Goal: Information Seeking & Learning: Learn about a topic

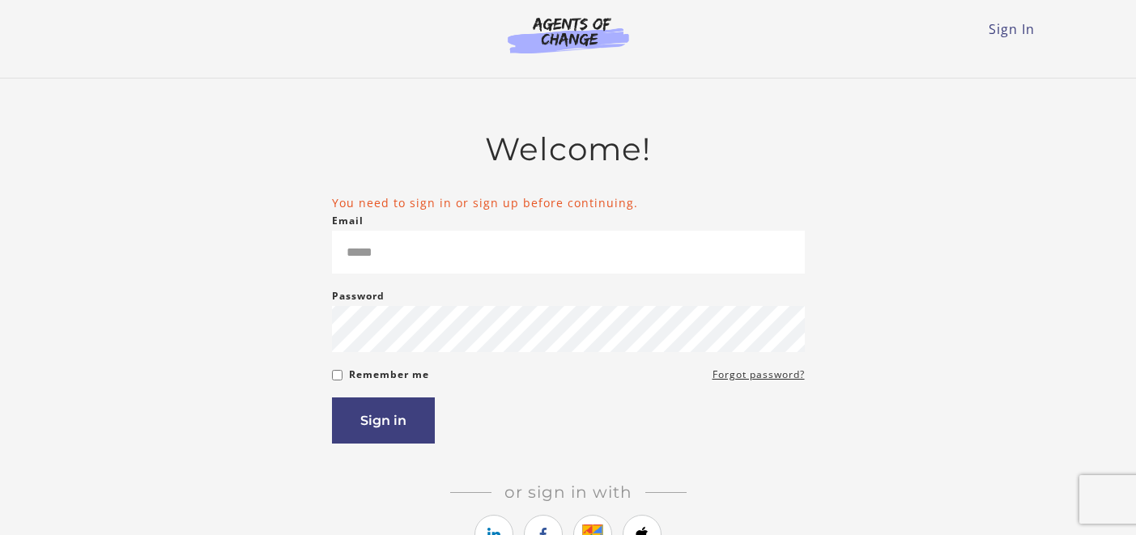
scroll to position [2, 0]
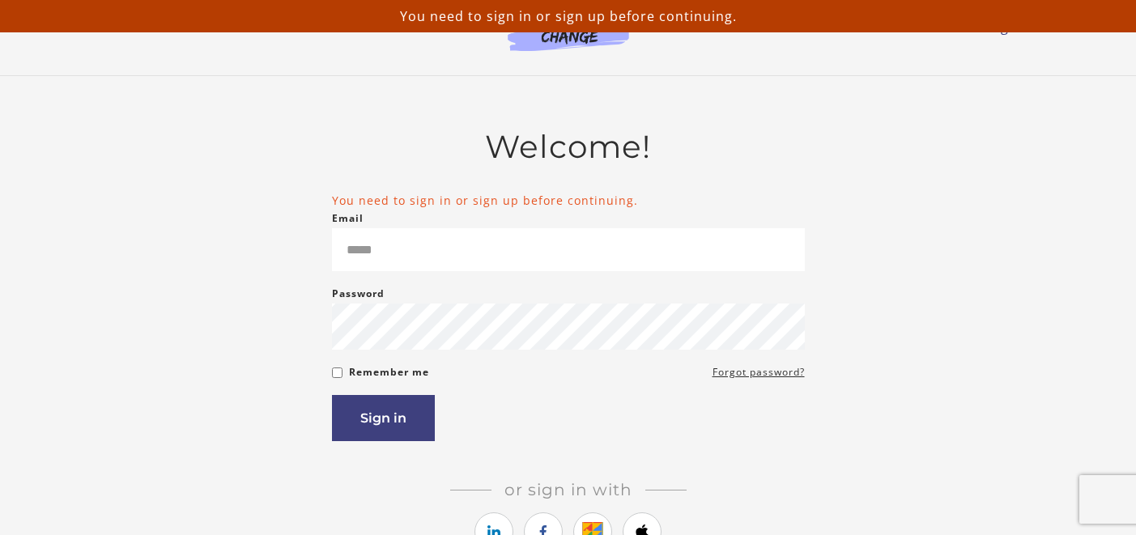
click at [462, 289] on div "Password Password must be at least 8 characters" at bounding box center [568, 317] width 473 height 66
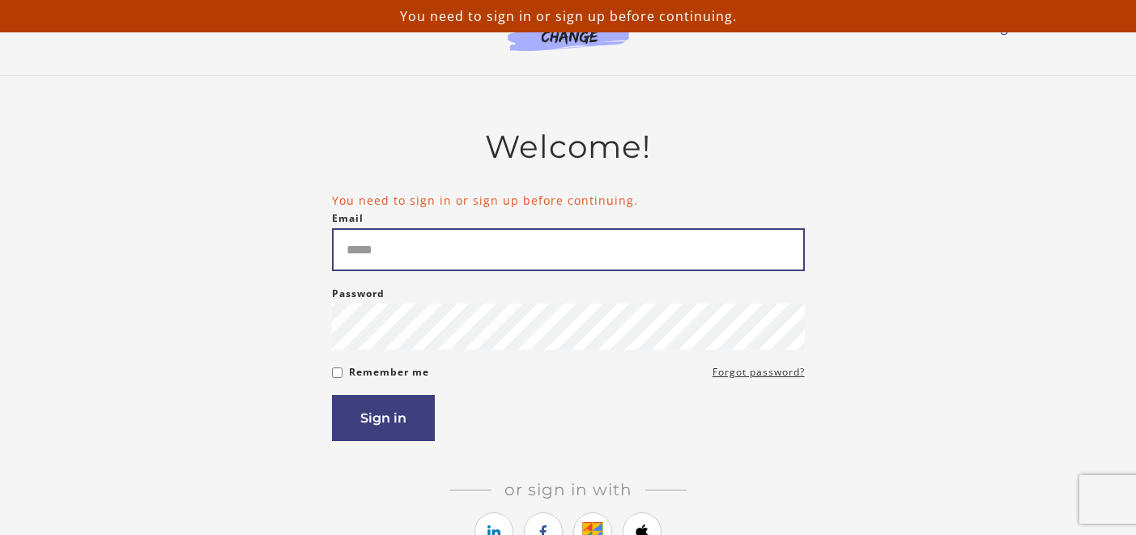
click at [460, 265] on input "Email" at bounding box center [568, 249] width 473 height 43
click at [466, 248] on input "Email" at bounding box center [568, 249] width 473 height 43
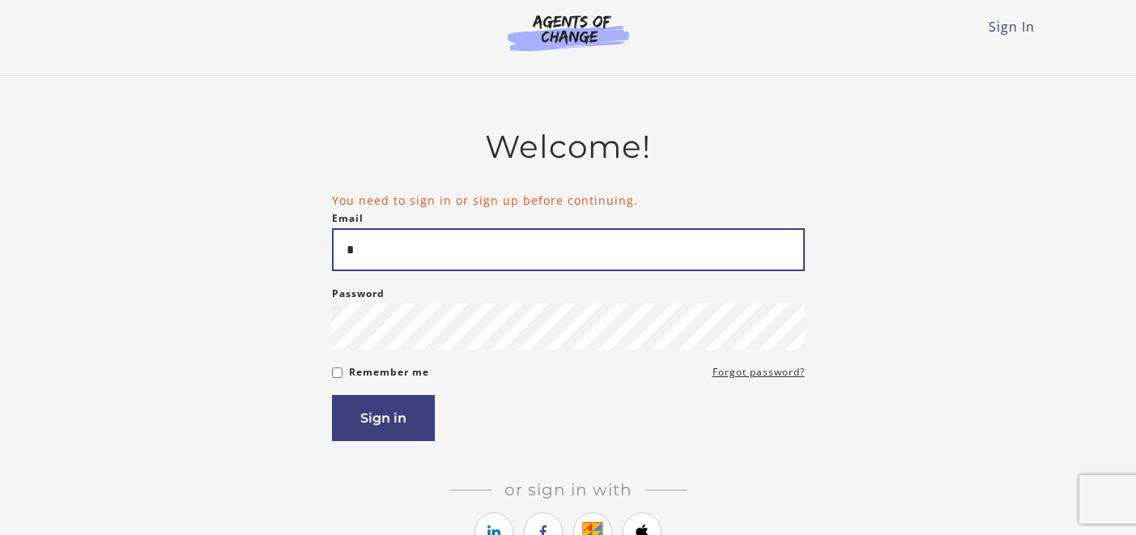
type input "**********"
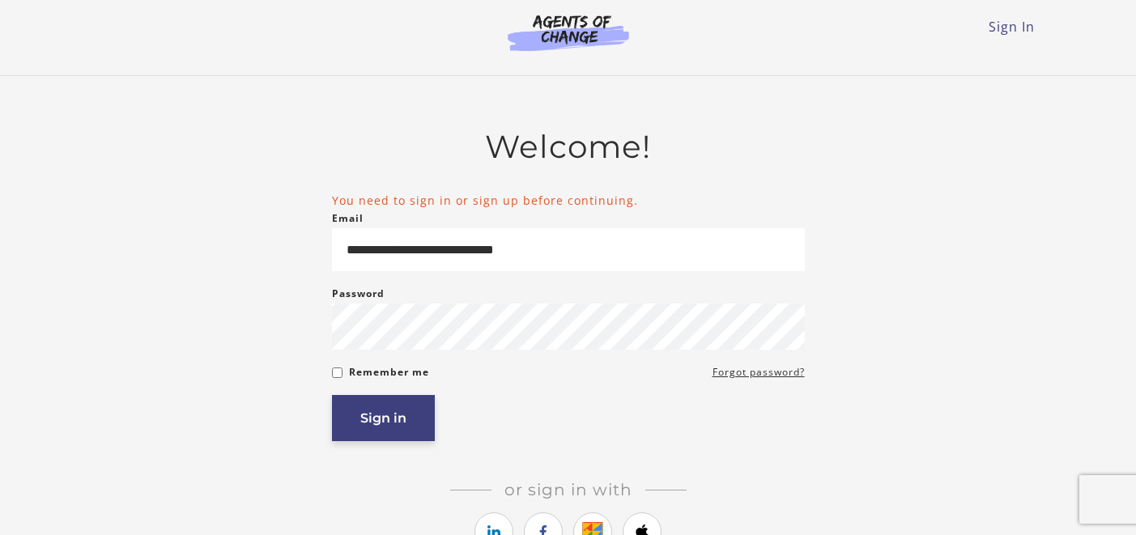
click at [387, 419] on button "Sign in" at bounding box center [383, 418] width 103 height 46
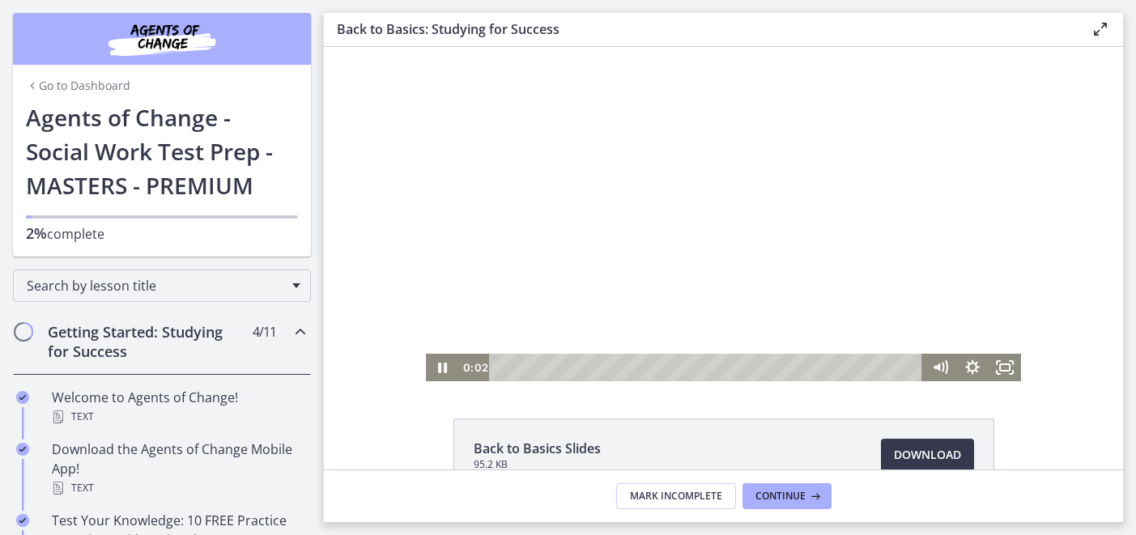
scroll to position [179, 0]
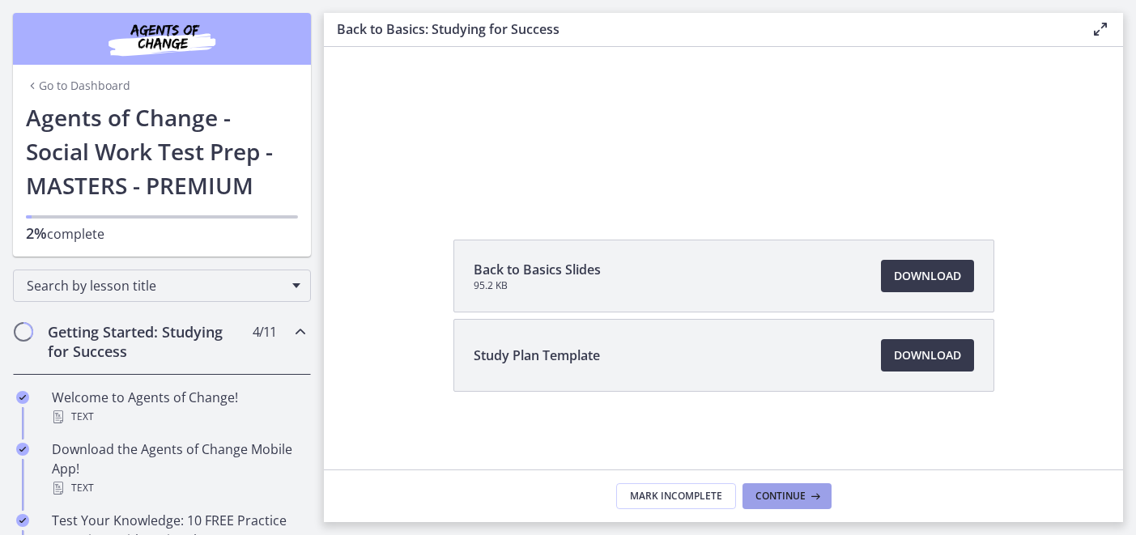
click at [797, 491] on span "Continue" at bounding box center [780, 496] width 50 height 13
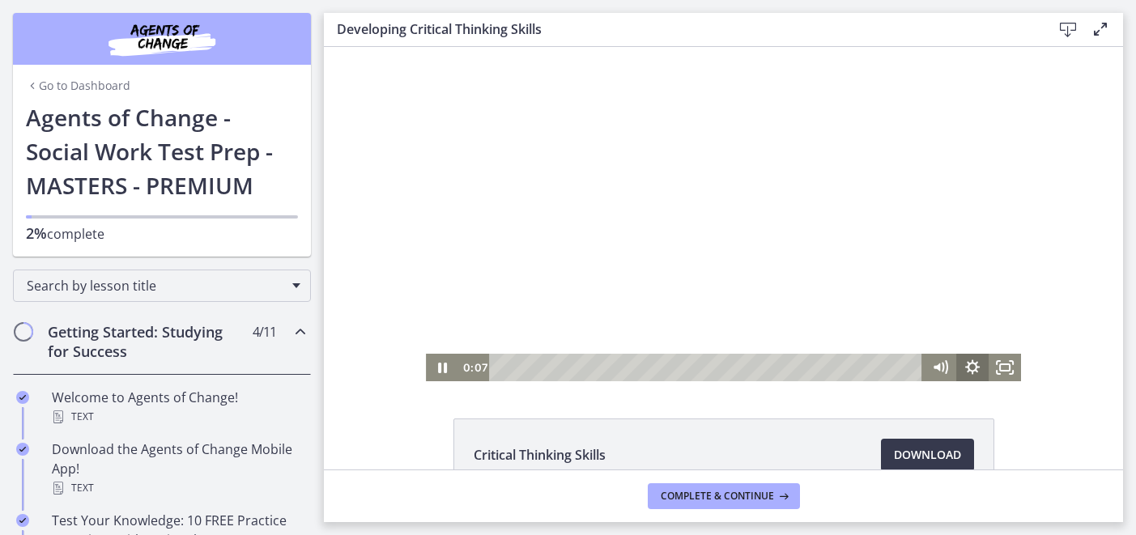
click at [976, 369] on icon "Show settings menu" at bounding box center [972, 367] width 15 height 15
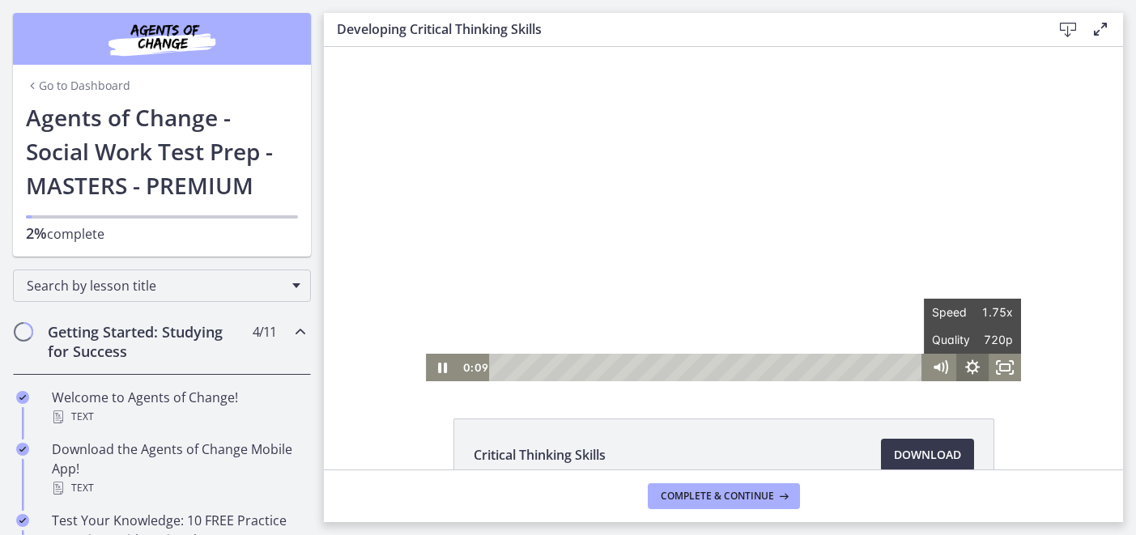
click at [976, 369] on icon "Hide settings menu" at bounding box center [972, 367] width 15 height 15
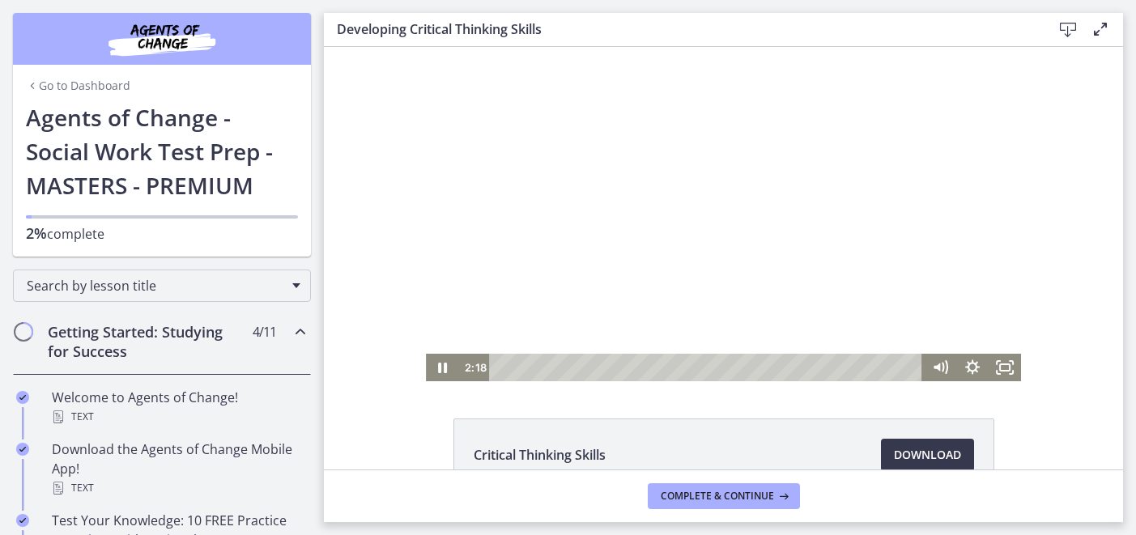
click at [666, 266] on div at bounding box center [723, 214] width 594 height 334
click at [440, 364] on icon "Play Video" at bounding box center [444, 367] width 8 height 11
click at [445, 366] on icon "Play Video" at bounding box center [444, 368] width 10 height 14
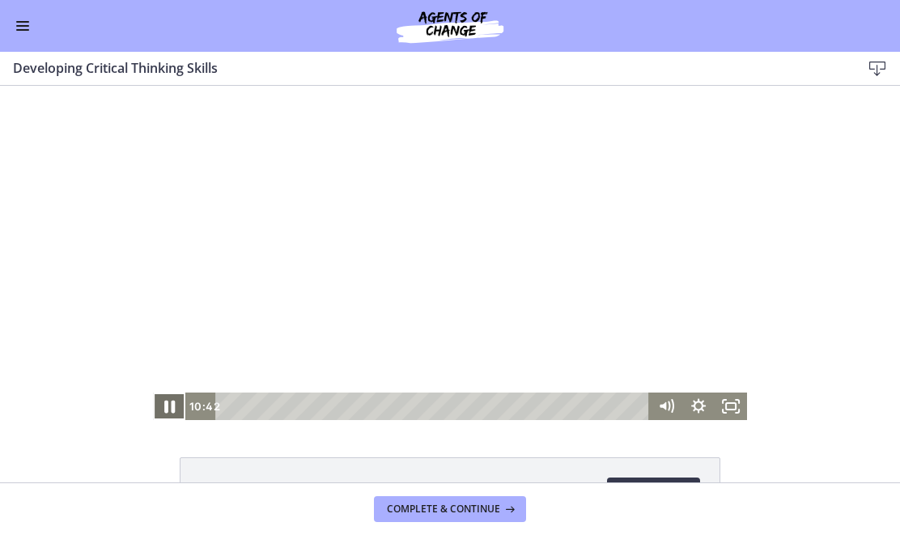
click at [170, 401] on icon "Pause" at bounding box center [169, 406] width 39 height 33
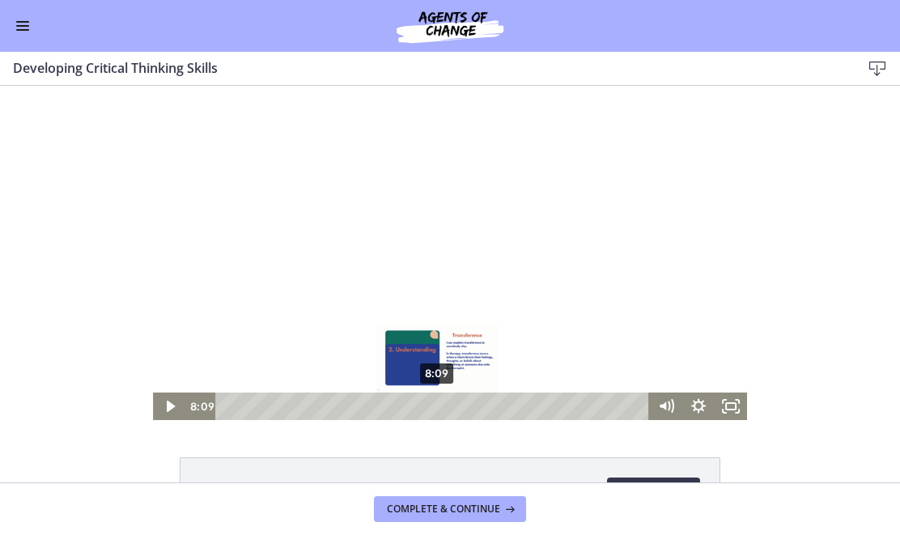
click at [438, 402] on div "8:09" at bounding box center [435, 407] width 415 height 28
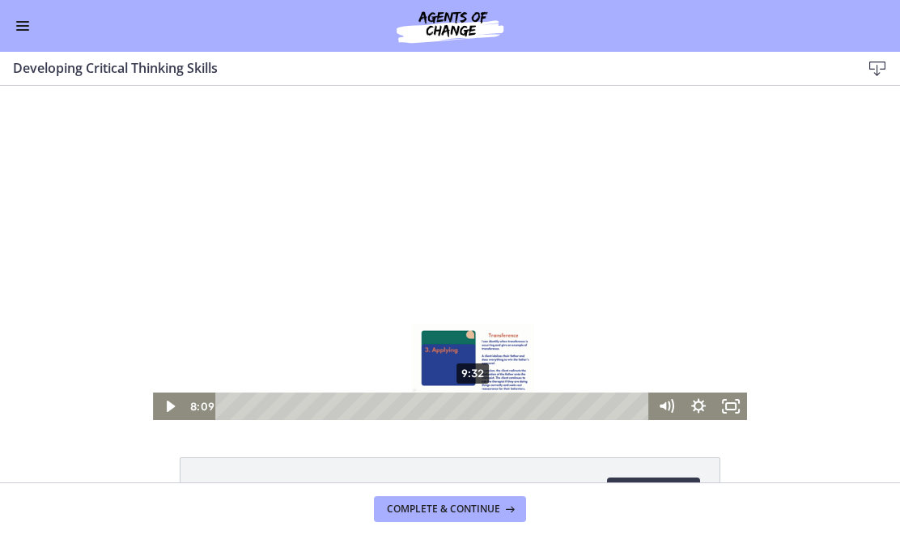
click at [474, 403] on div "9:32" at bounding box center [435, 407] width 415 height 28
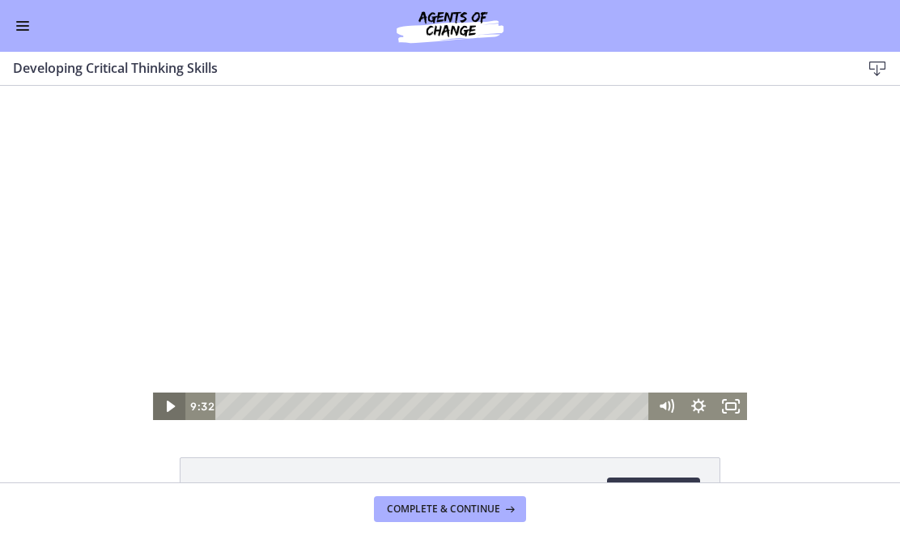
click at [162, 405] on icon "Play Video" at bounding box center [170, 407] width 32 height 28
click at [697, 407] on icon "Show settings menu" at bounding box center [699, 407] width 32 height 28
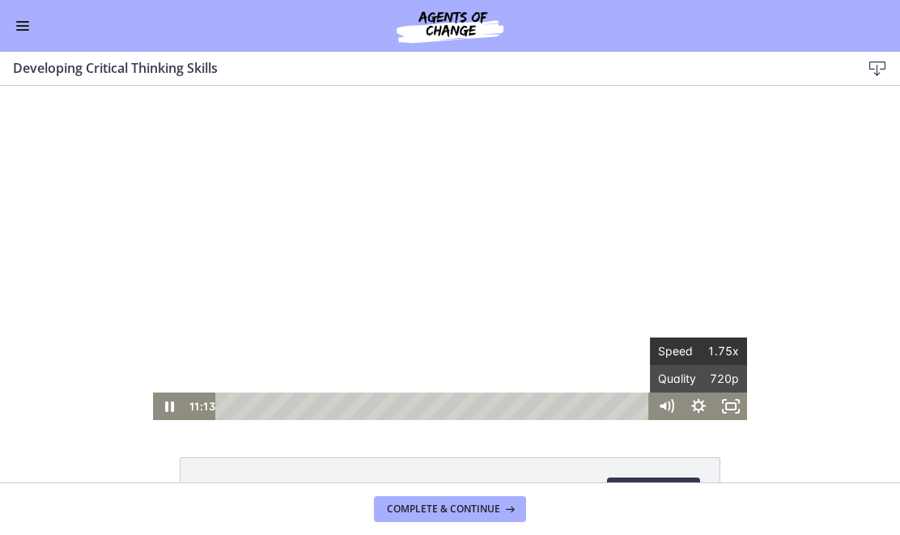
click at [711, 354] on span "1.75x" at bounding box center [719, 352] width 40 height 28
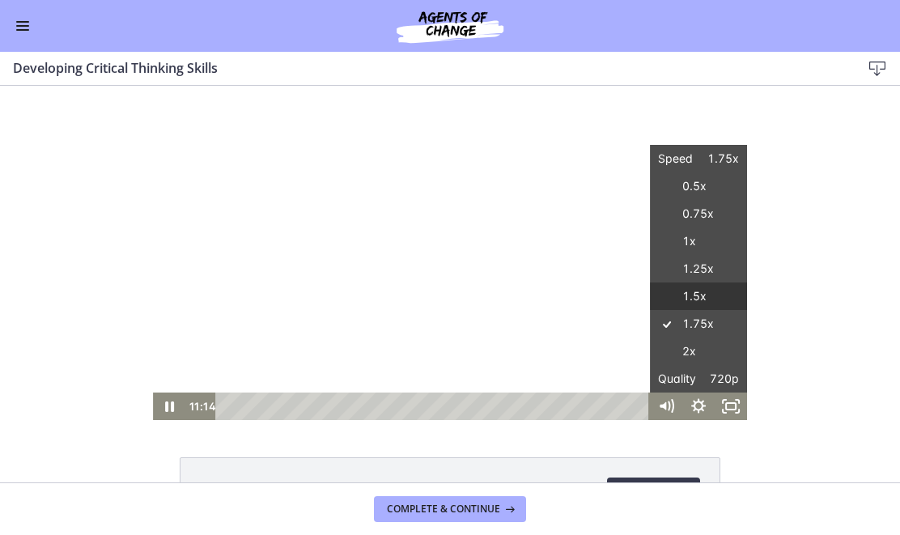
click at [704, 291] on label "1.5x" at bounding box center [698, 297] width 97 height 28
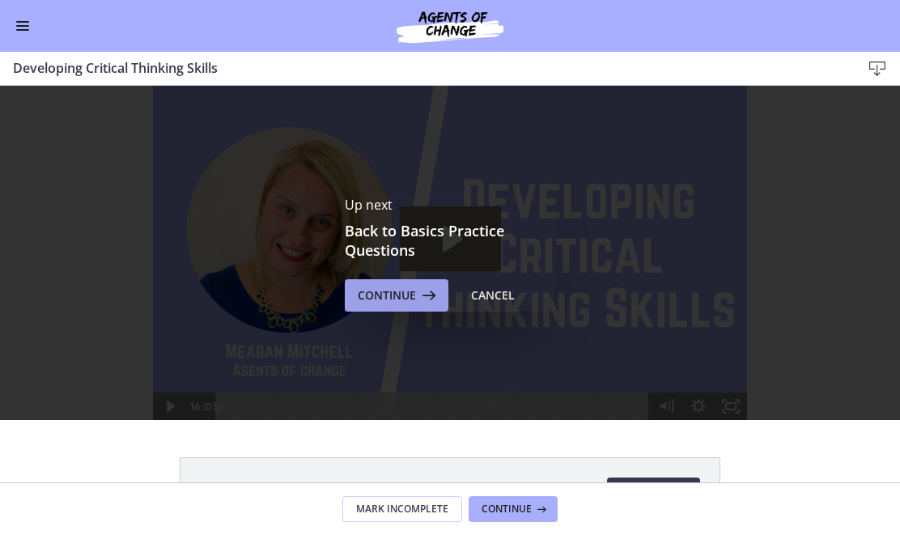
click at [396, 290] on span "Continue" at bounding box center [387, 295] width 58 height 19
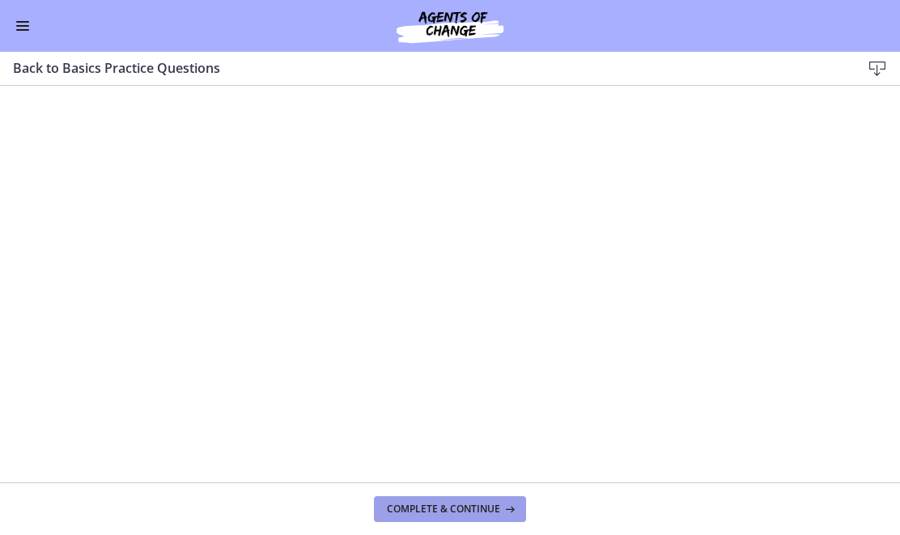
click at [442, 507] on span "Complete & continue" at bounding box center [443, 509] width 113 height 13
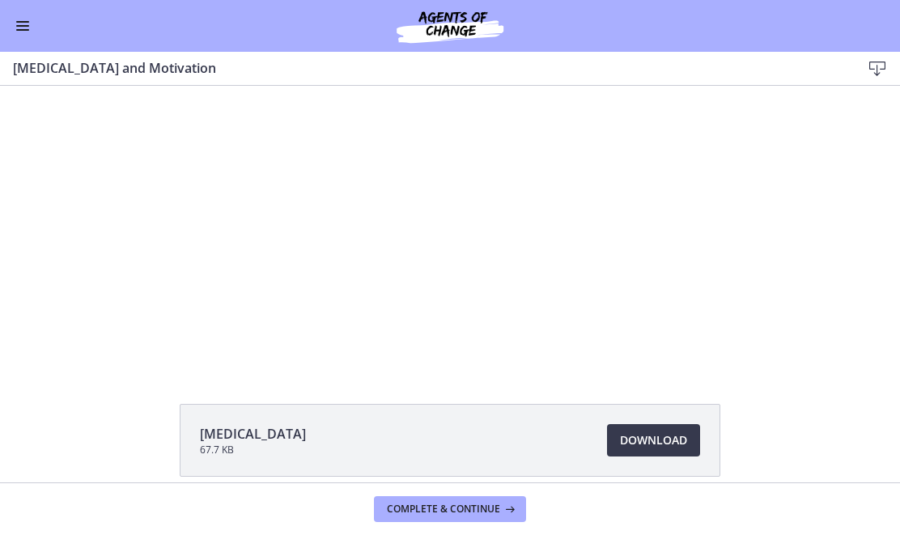
scroll to position [105, 0]
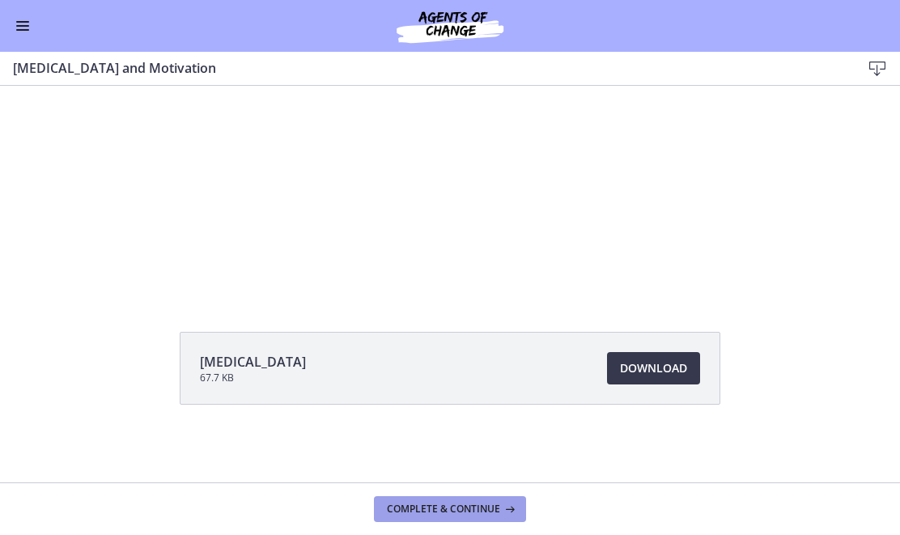
click at [441, 501] on button "Complete & continue" at bounding box center [450, 509] width 152 height 26
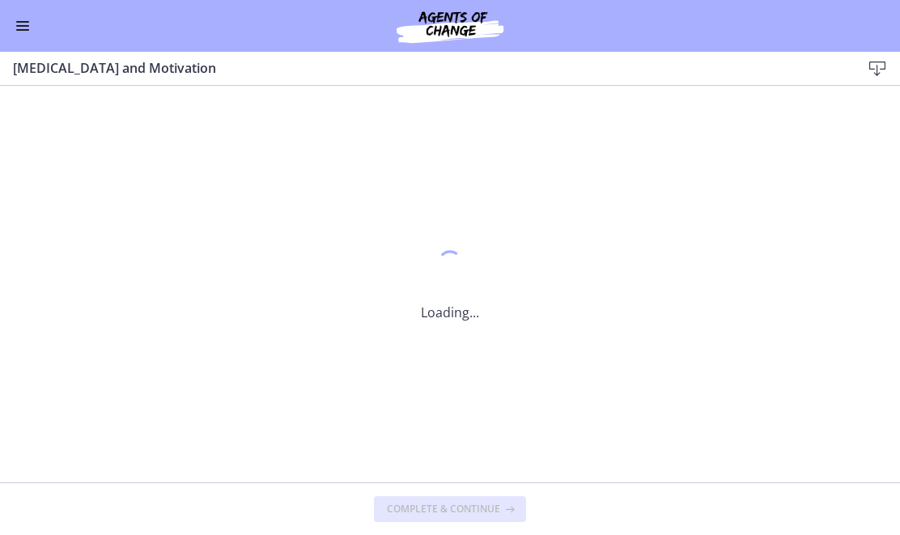
scroll to position [0, 0]
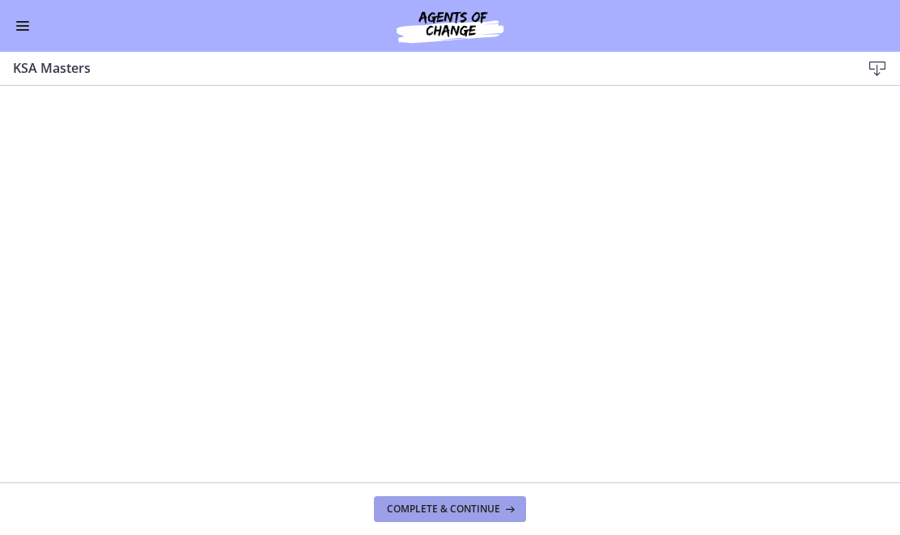
click at [419, 514] on span "Complete & continue" at bounding box center [443, 509] width 113 height 13
click at [433, 503] on span "Complete & continue" at bounding box center [443, 509] width 113 height 13
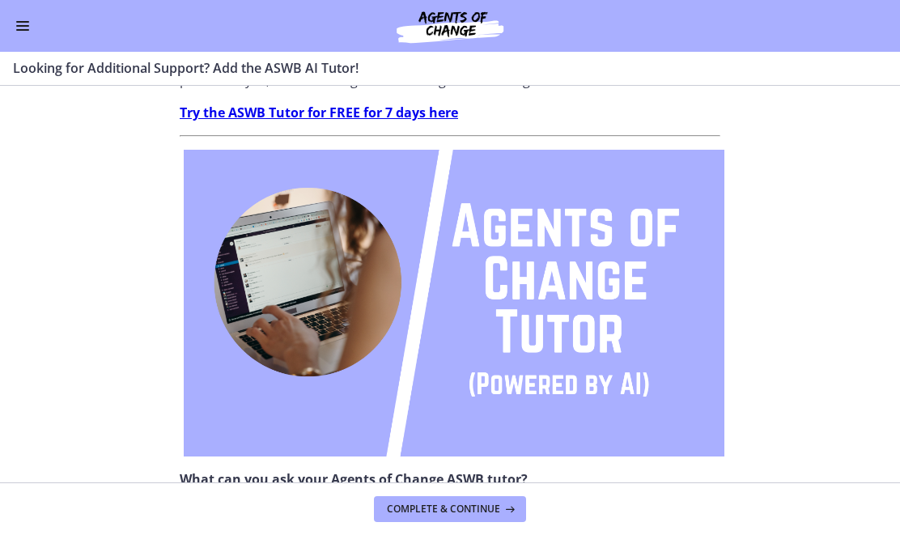
scroll to position [191, 0]
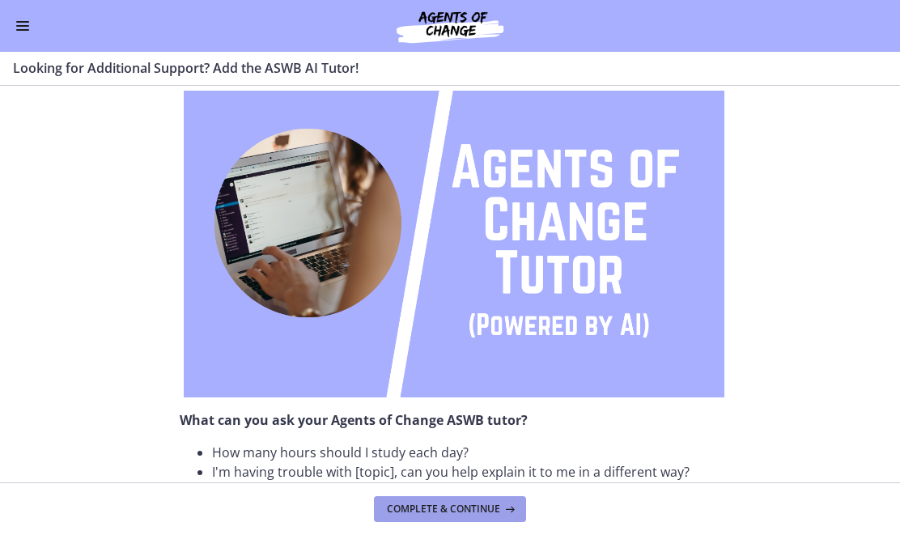
click at [442, 515] on span "Complete & continue" at bounding box center [443, 509] width 113 height 13
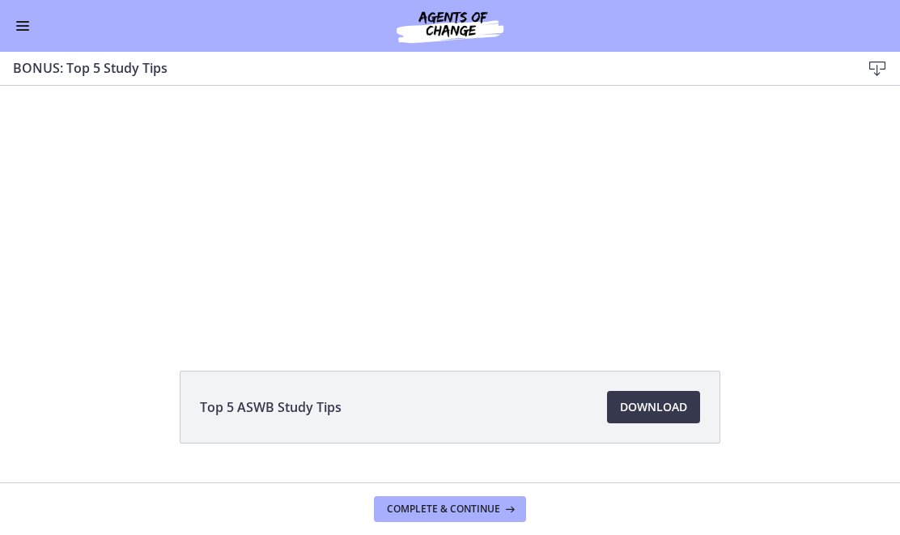
scroll to position [105, 0]
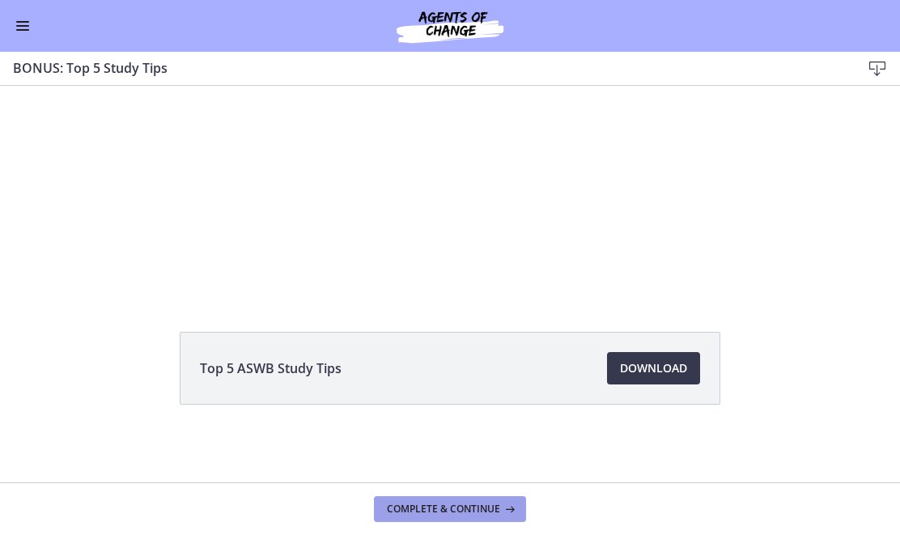
click at [453, 506] on span "Complete & continue" at bounding box center [443, 509] width 113 height 13
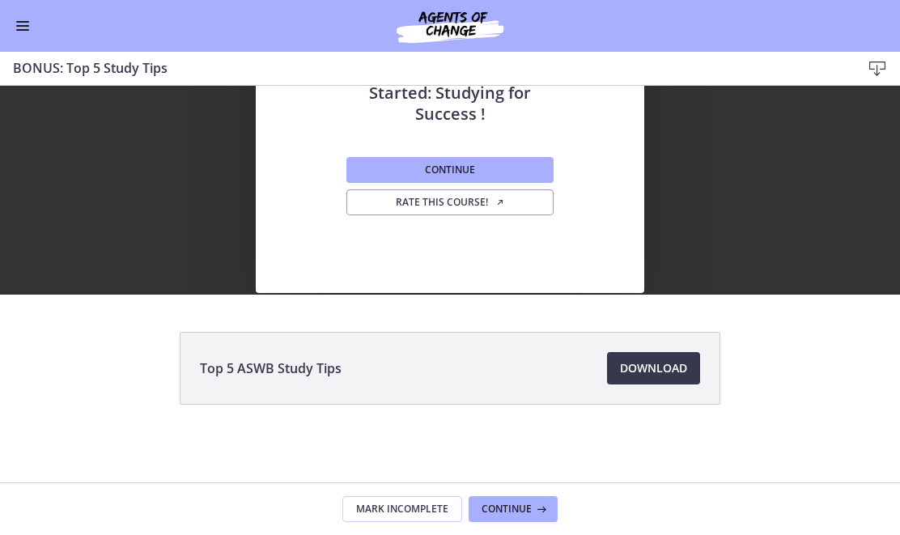
scroll to position [0, 0]
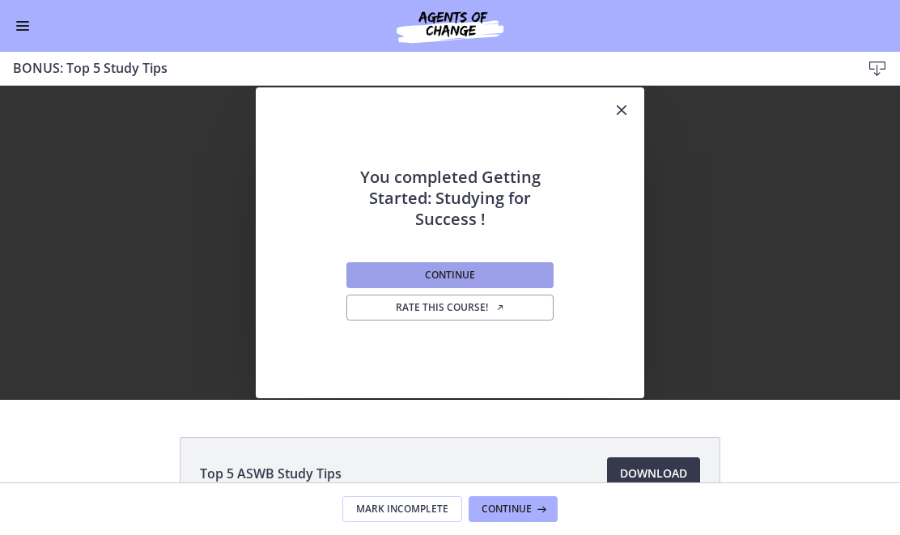
click at [470, 269] on span "Continue" at bounding box center [450, 275] width 50 height 13
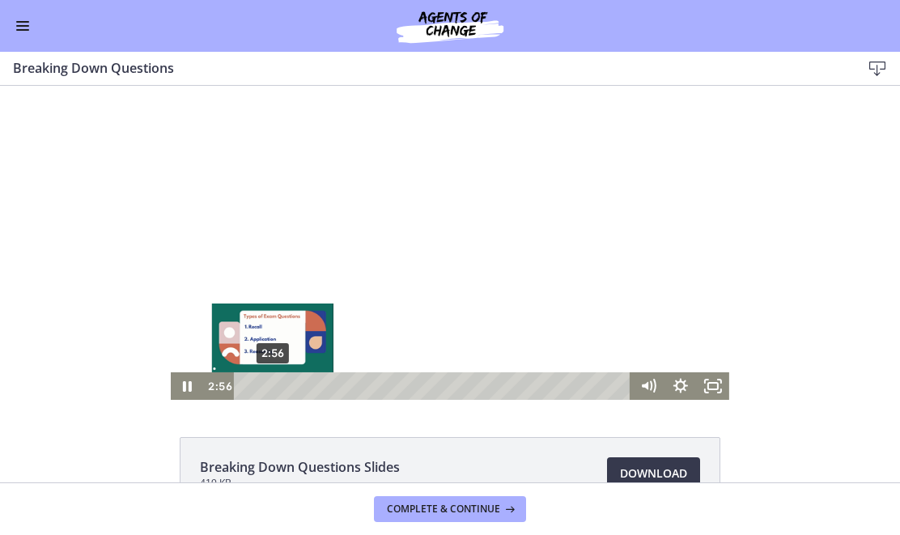
click at [273, 385] on div "2:56" at bounding box center [435, 386] width 378 height 28
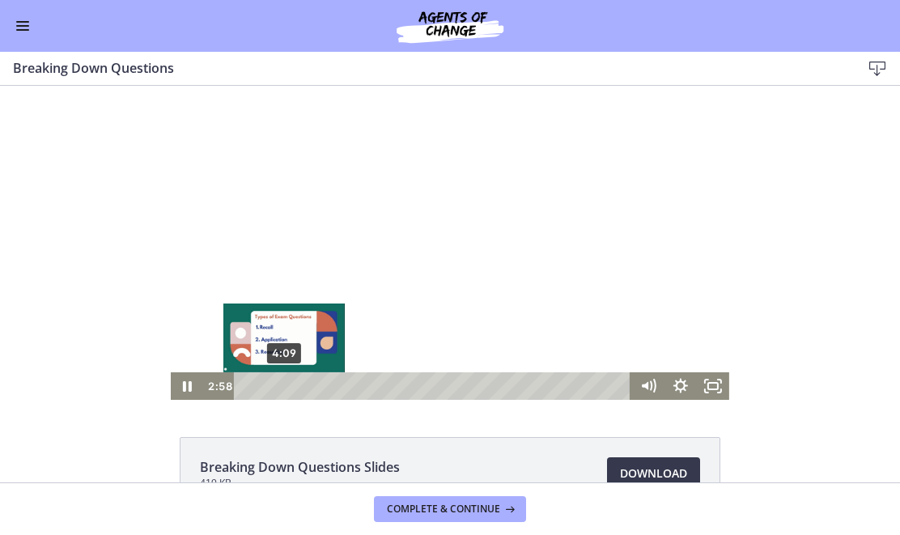
click at [284, 385] on div "4:09" at bounding box center [435, 386] width 378 height 28
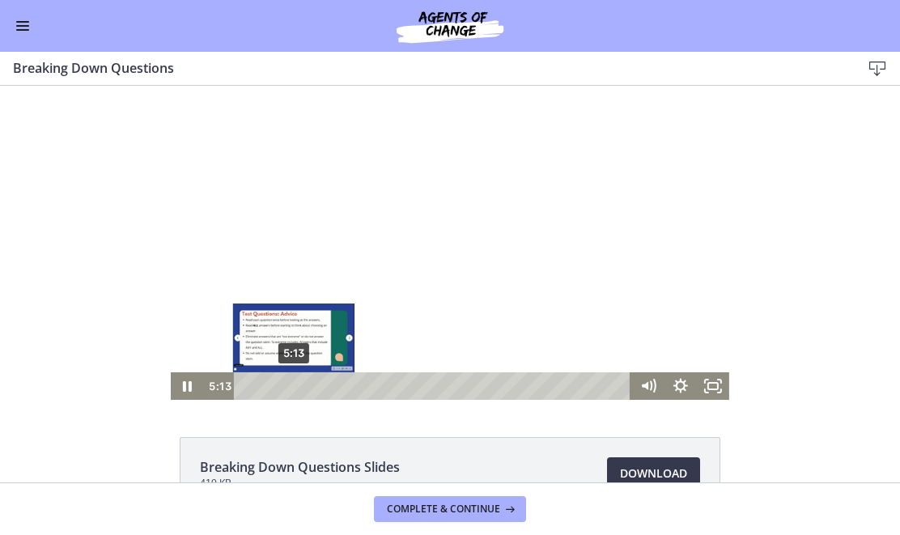
click at [294, 385] on div "5:13" at bounding box center [435, 386] width 378 height 28
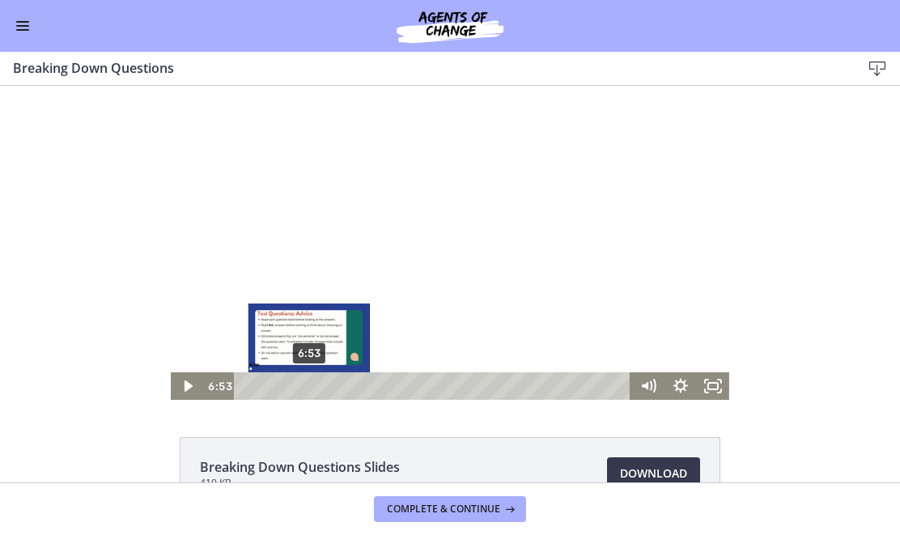
click at [309, 385] on div "6:53" at bounding box center [435, 386] width 378 height 28
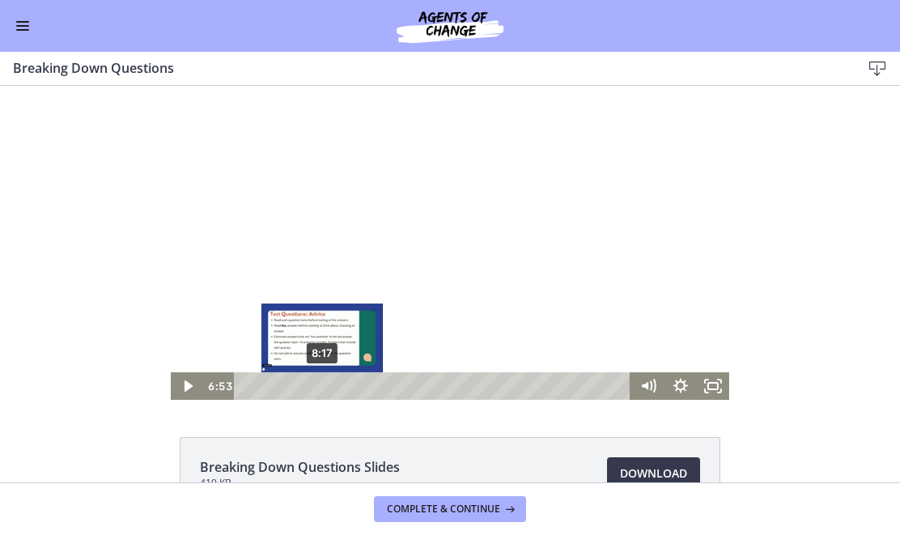
click at [322, 385] on div "8:17" at bounding box center [435, 386] width 378 height 28
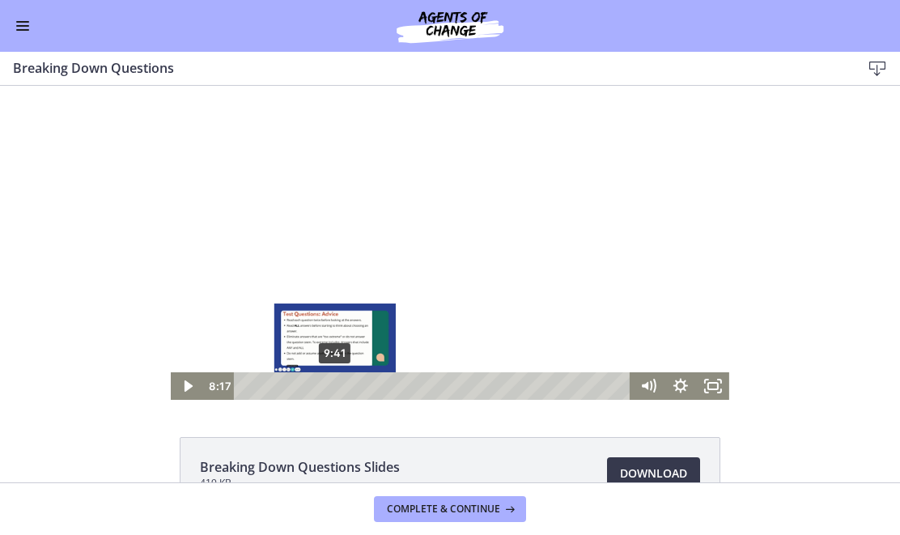
click at [335, 385] on div "9:41" at bounding box center [435, 386] width 378 height 28
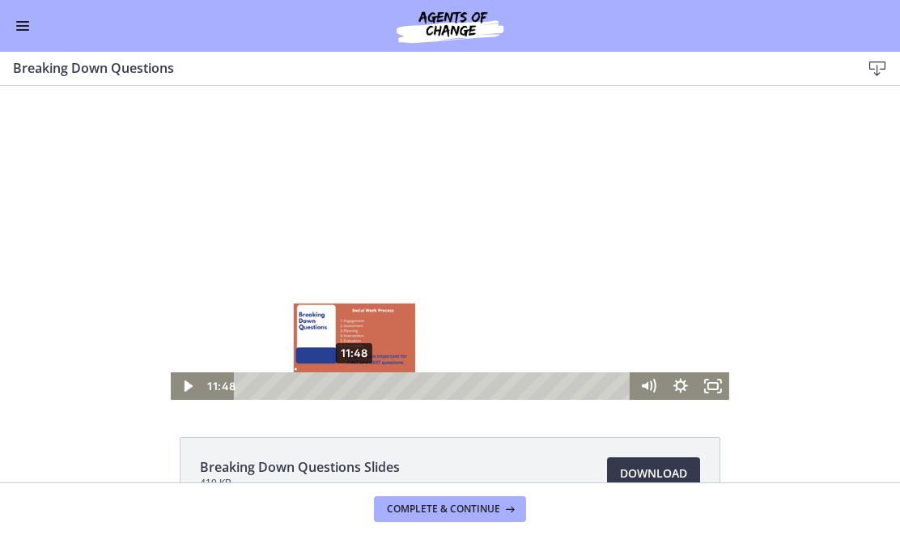
click at [355, 387] on div "11:48" at bounding box center [435, 386] width 378 height 28
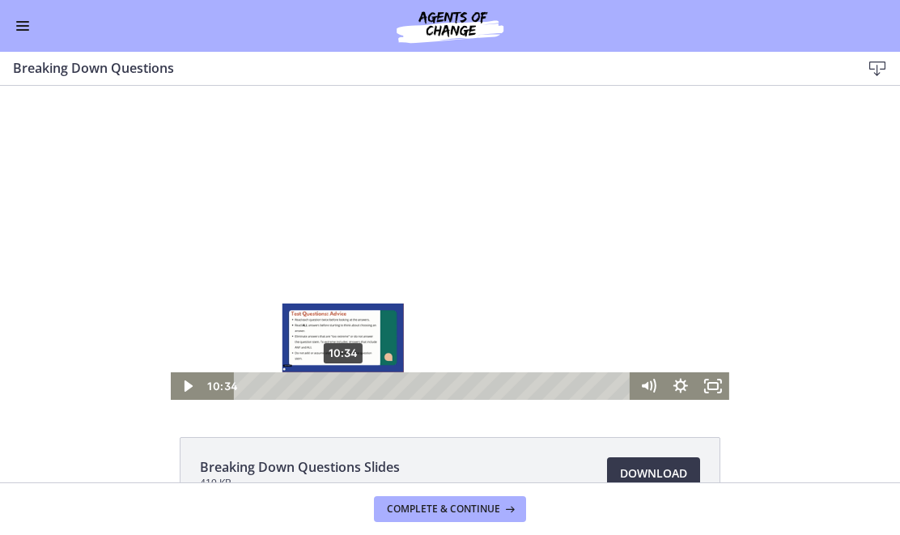
click at [343, 389] on div "10:34" at bounding box center [435, 386] width 378 height 28
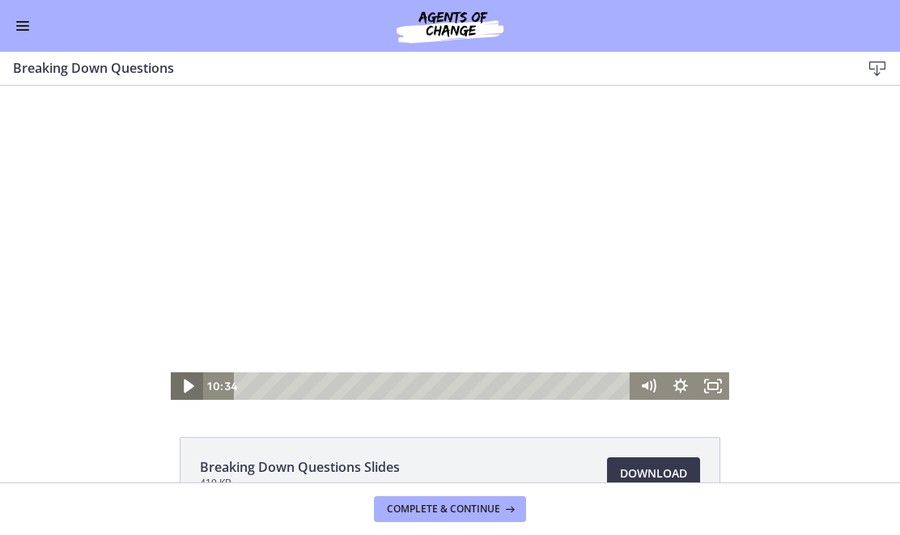
click at [189, 384] on icon "Play Video" at bounding box center [189, 387] width 10 height 14
click at [189, 383] on icon "Pause" at bounding box center [187, 386] width 9 height 11
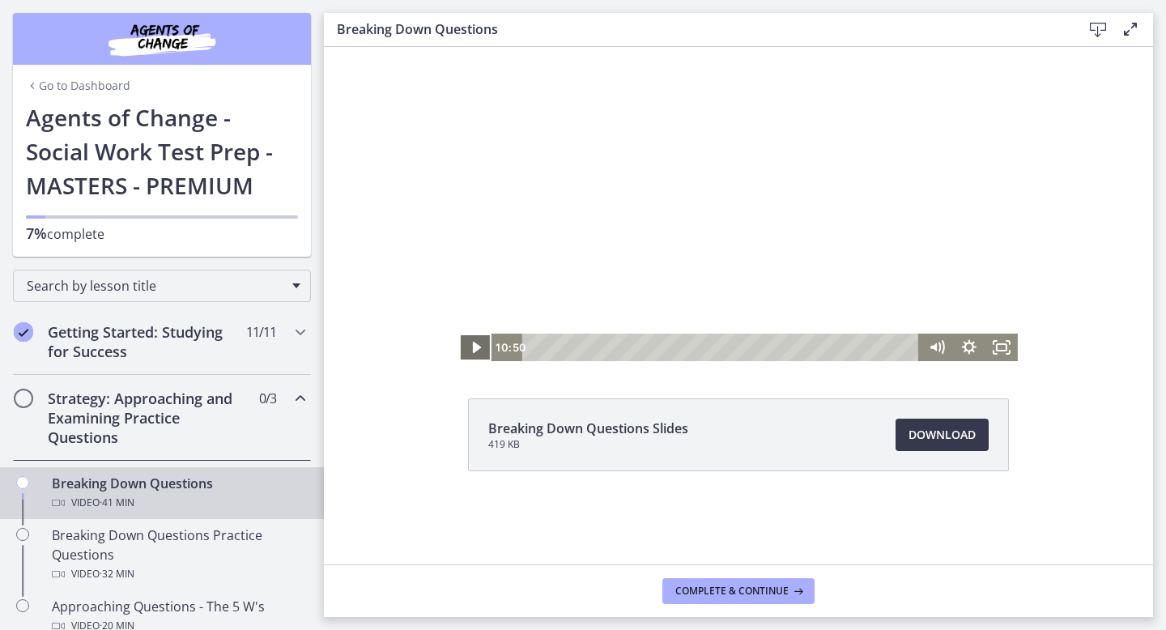
click at [476, 345] on icon "Play Video" at bounding box center [477, 347] width 8 height 11
click at [470, 340] on icon "Pause" at bounding box center [475, 348] width 32 height 28
click at [482, 347] on icon "Play Video" at bounding box center [477, 348] width 32 height 28
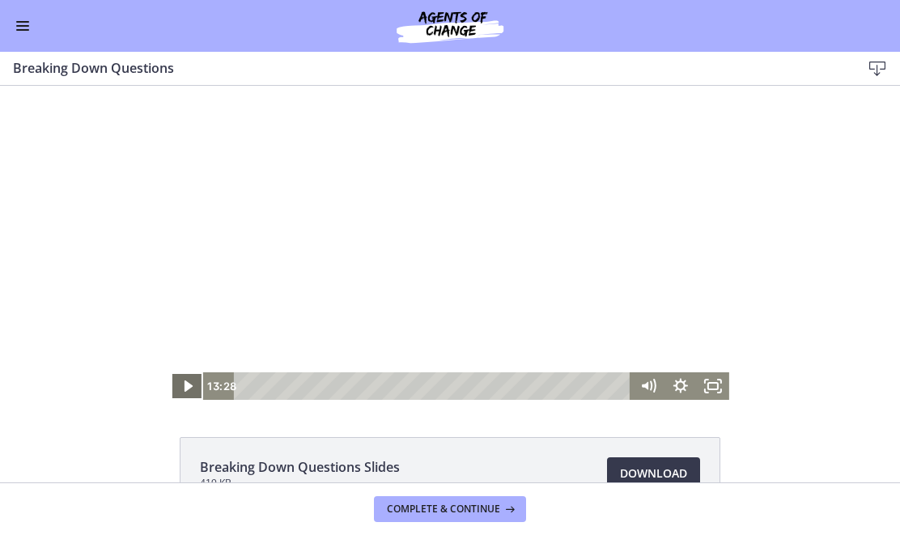
click at [189, 388] on icon "Play Video" at bounding box center [189, 386] width 8 height 11
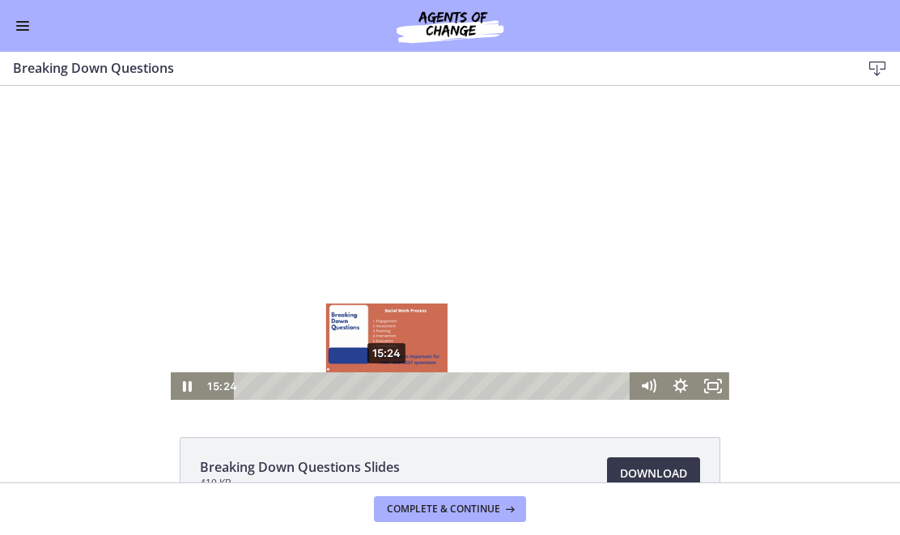
click at [388, 385] on div "15:24" at bounding box center [435, 386] width 378 height 28
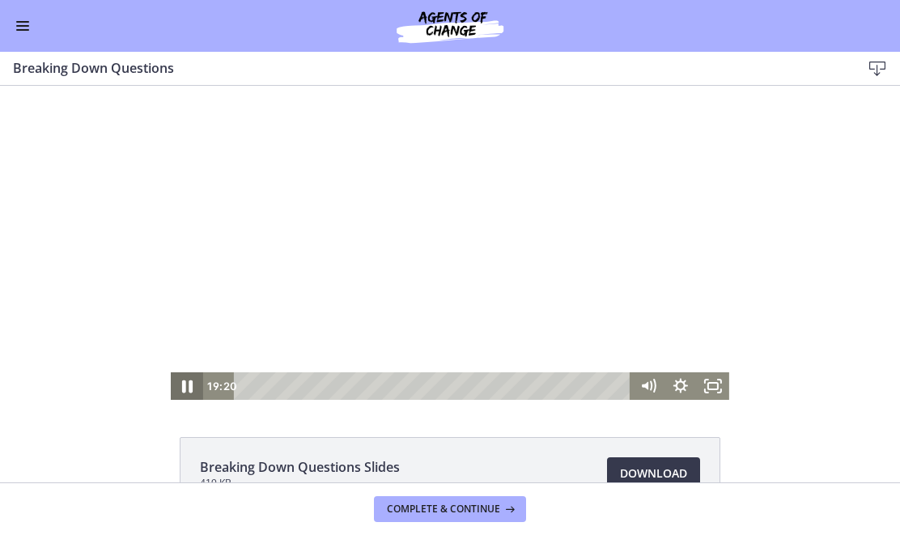
click at [191, 386] on icon "Pause" at bounding box center [187, 387] width 11 height 13
click at [191, 386] on icon "Play Video" at bounding box center [189, 386] width 8 height 11
click at [191, 386] on icon "Pause" at bounding box center [187, 387] width 11 height 13
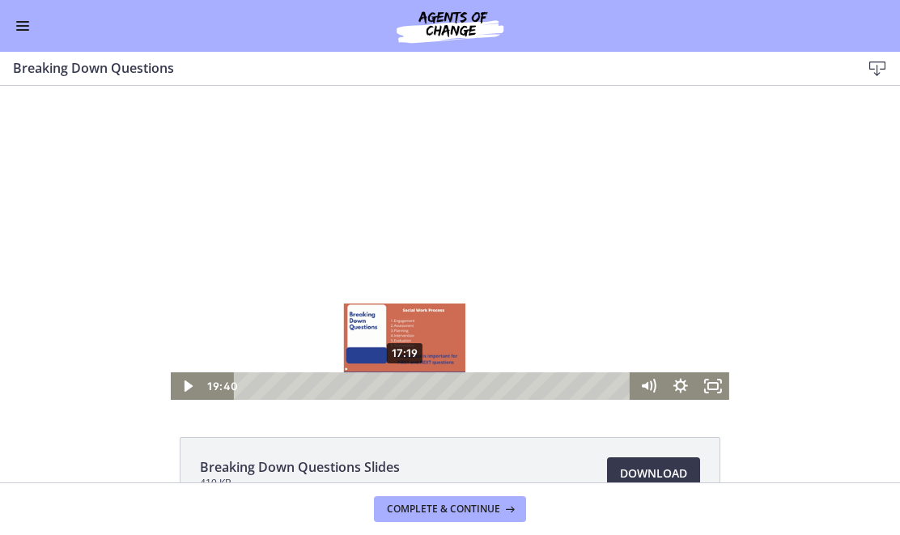
click at [406, 382] on div "17:19" at bounding box center [435, 386] width 378 height 28
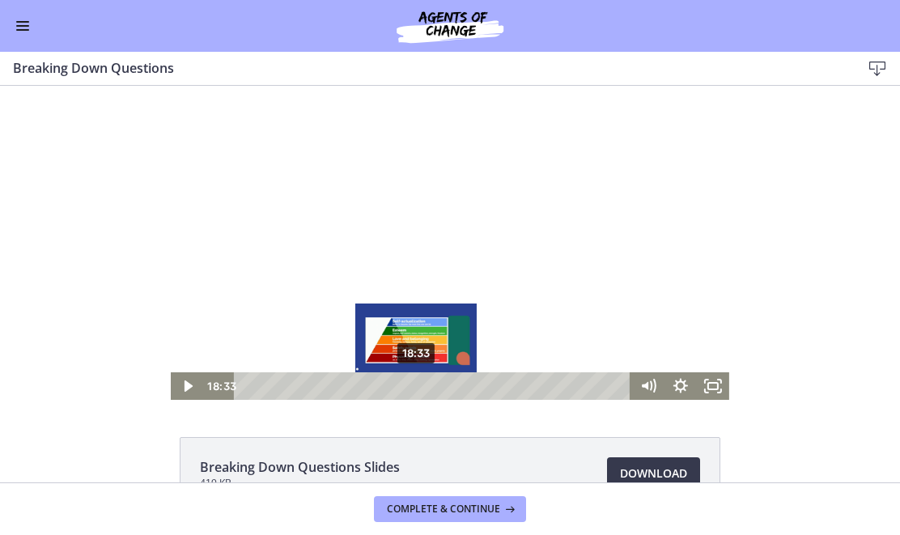
click at [417, 381] on div "18:33" at bounding box center [435, 386] width 378 height 28
click at [415, 382] on div "18:17" at bounding box center [435, 386] width 378 height 28
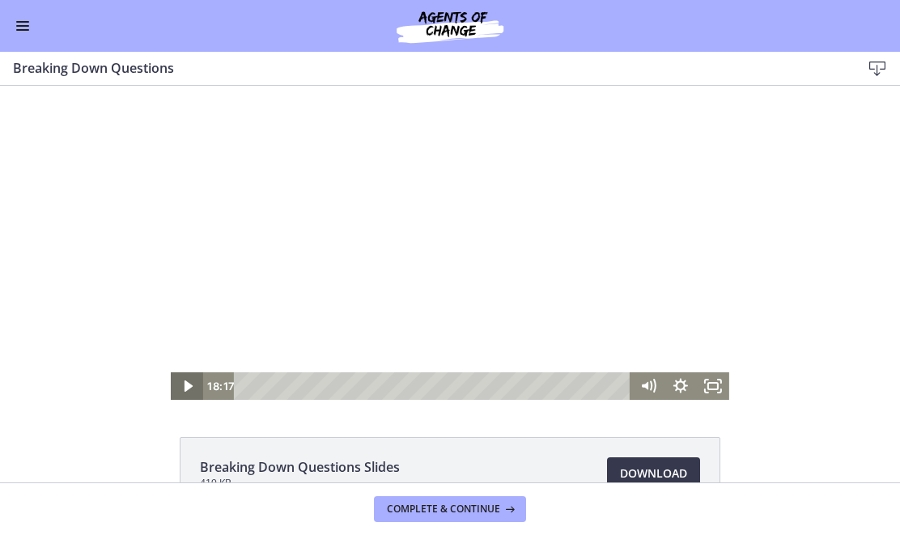
click at [186, 381] on icon "Play Video" at bounding box center [188, 386] width 32 height 28
click at [186, 381] on icon "Pause" at bounding box center [187, 386] width 32 height 28
click at [189, 389] on icon "Play Video" at bounding box center [188, 386] width 32 height 28
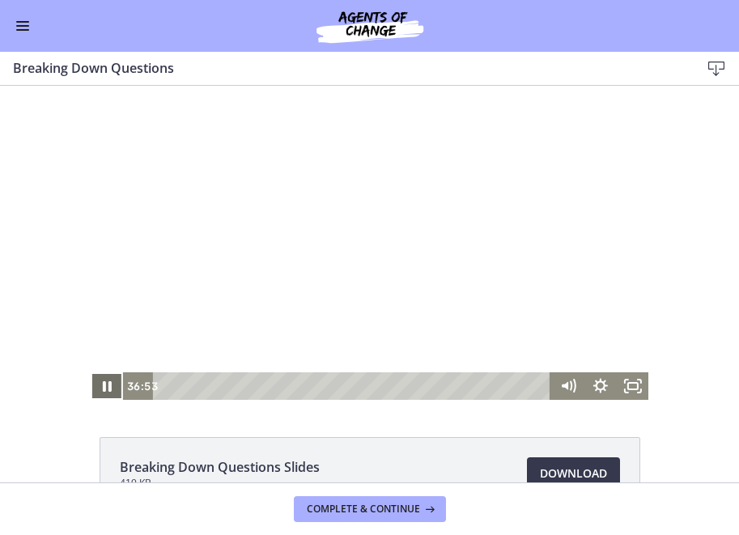
click at [104, 385] on icon "Pause" at bounding box center [107, 386] width 9 height 11
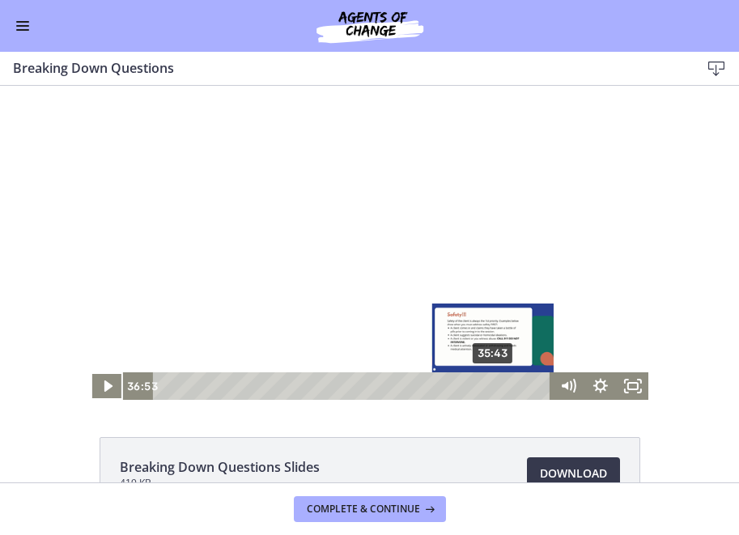
click at [495, 383] on div "35:43" at bounding box center [354, 386] width 378 height 28
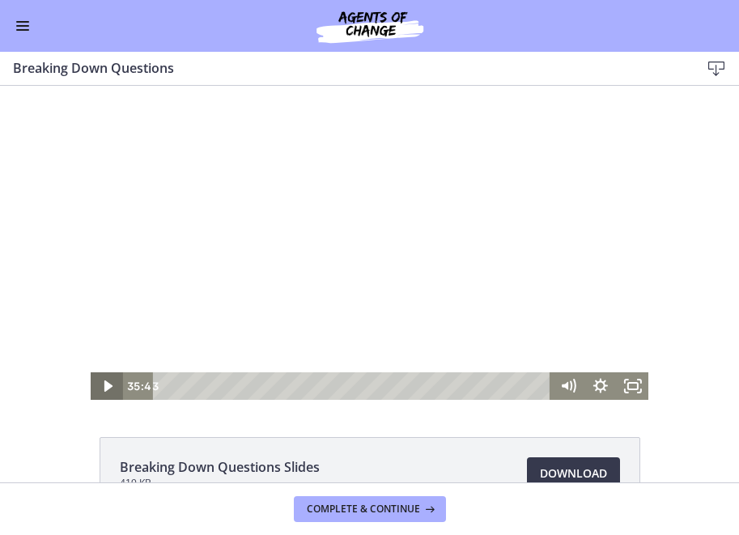
click at [106, 386] on icon "Play Video" at bounding box center [108, 386] width 8 height 11
click at [105, 394] on icon "Pause" at bounding box center [106, 386] width 39 height 33
click at [105, 394] on icon "Play Video" at bounding box center [107, 386] width 32 height 28
click at [105, 394] on icon "Pause" at bounding box center [107, 386] width 32 height 28
click at [105, 394] on icon "Play Video" at bounding box center [107, 386] width 39 height 33
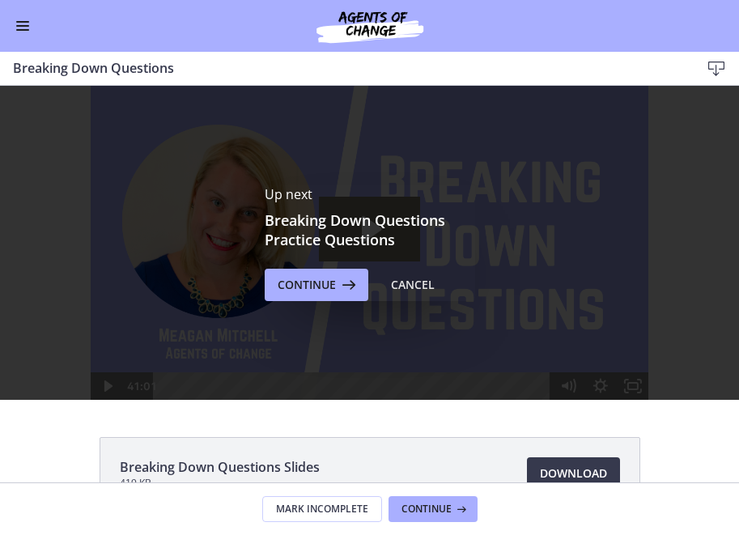
scroll to position [105, 0]
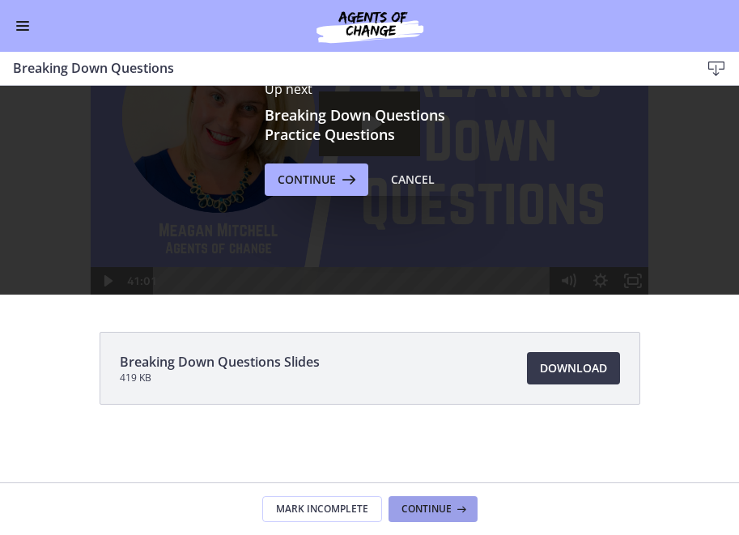
click at [426, 510] on span "Continue" at bounding box center [427, 509] width 50 height 13
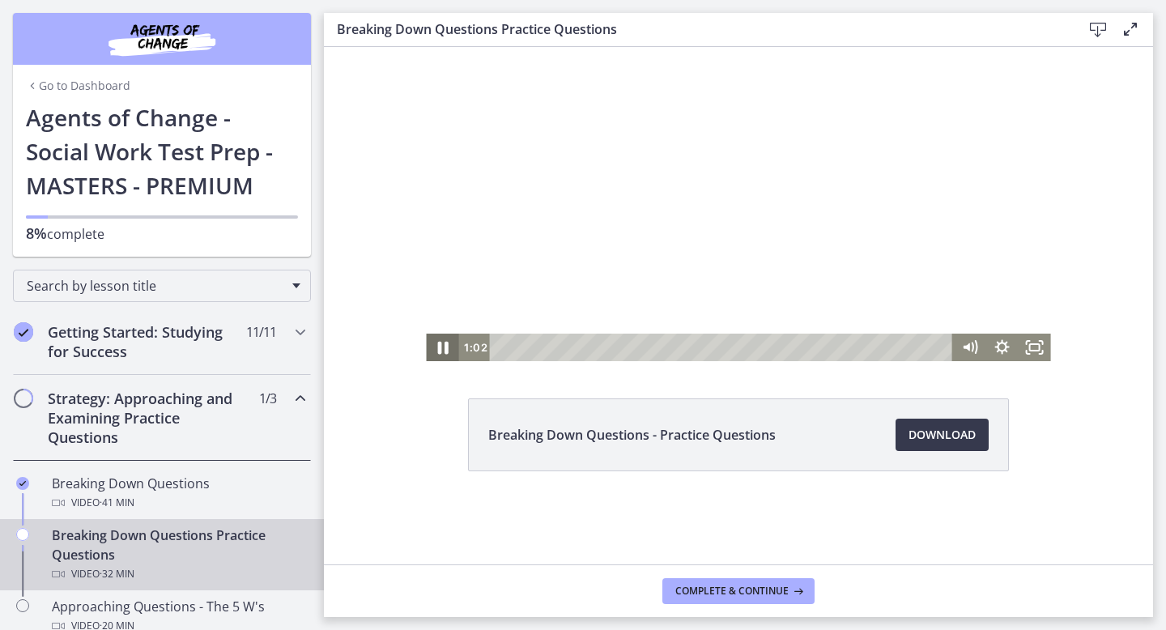
click at [432, 344] on icon "Pause" at bounding box center [442, 347] width 39 height 33
click at [432, 347] on icon "Play Video" at bounding box center [443, 347] width 39 height 33
click at [443, 346] on icon "Pause" at bounding box center [442, 347] width 39 height 33
click at [441, 346] on icon "Play Video" at bounding box center [444, 348] width 10 height 14
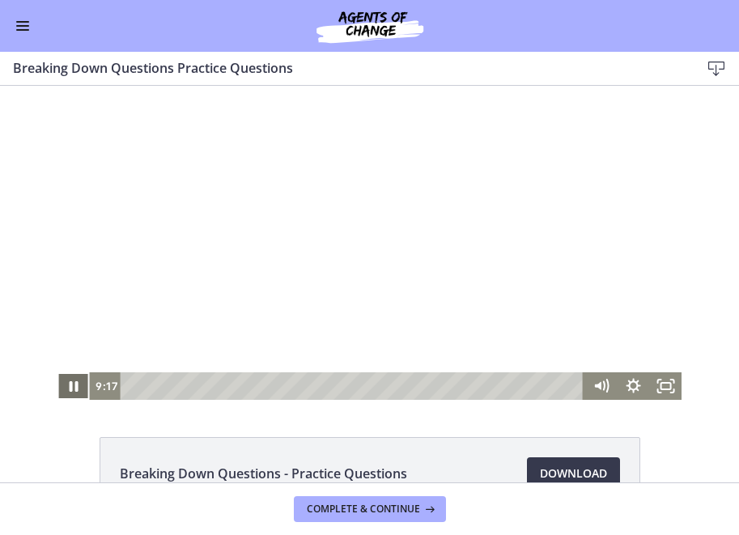
click at [74, 380] on icon "Pause" at bounding box center [73, 386] width 32 height 28
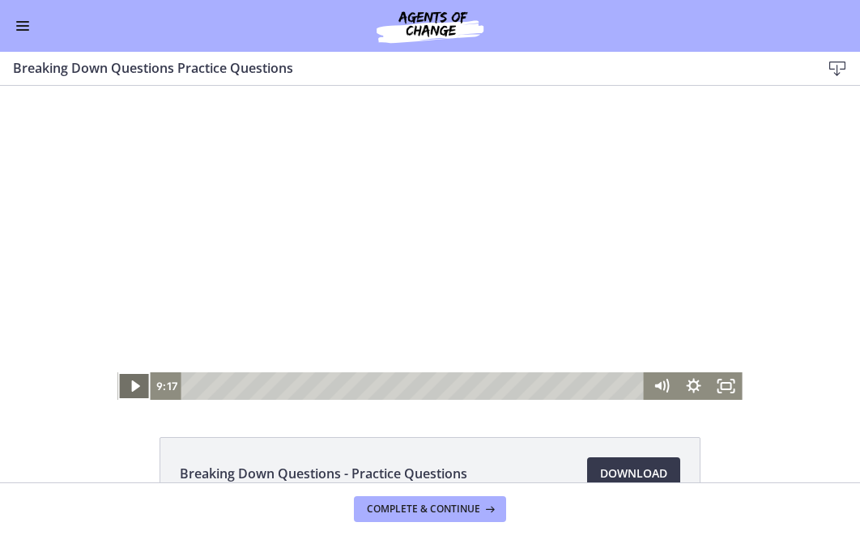
click at [133, 385] on icon "Play Video" at bounding box center [135, 386] width 8 height 11
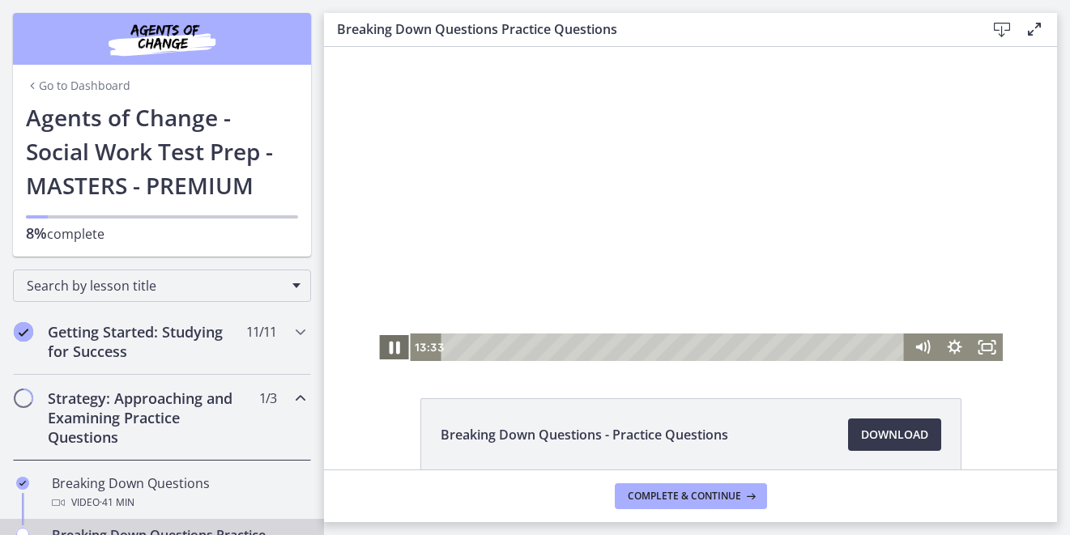
click at [398, 343] on icon "Pause" at bounding box center [394, 348] width 11 height 13
click at [398, 343] on icon "Play Video" at bounding box center [396, 347] width 39 height 33
click at [397, 348] on icon "Pause" at bounding box center [394, 347] width 9 height 11
click at [402, 347] on icon "Play Video" at bounding box center [395, 348] width 32 height 28
click at [402, 345] on icon "Pause" at bounding box center [394, 348] width 32 height 28
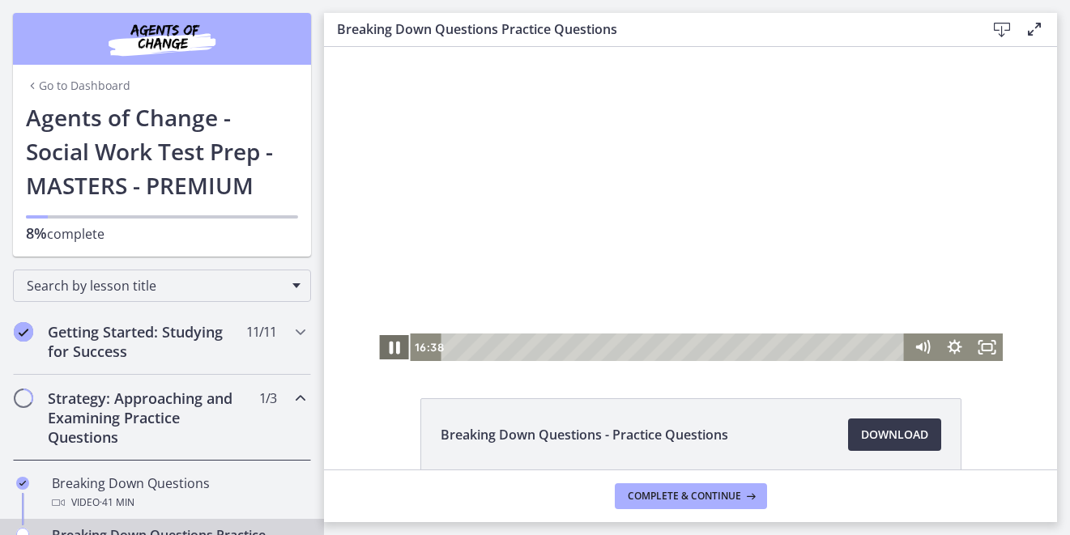
click at [395, 355] on icon "Pause" at bounding box center [394, 347] width 39 height 33
click at [392, 351] on icon "Play Video" at bounding box center [396, 348] width 10 height 14
click at [392, 355] on icon "Pause" at bounding box center [394, 348] width 32 height 28
click at [392, 355] on icon "Play Video" at bounding box center [395, 348] width 32 height 28
click at [398, 355] on icon "Pause" at bounding box center [394, 347] width 39 height 33
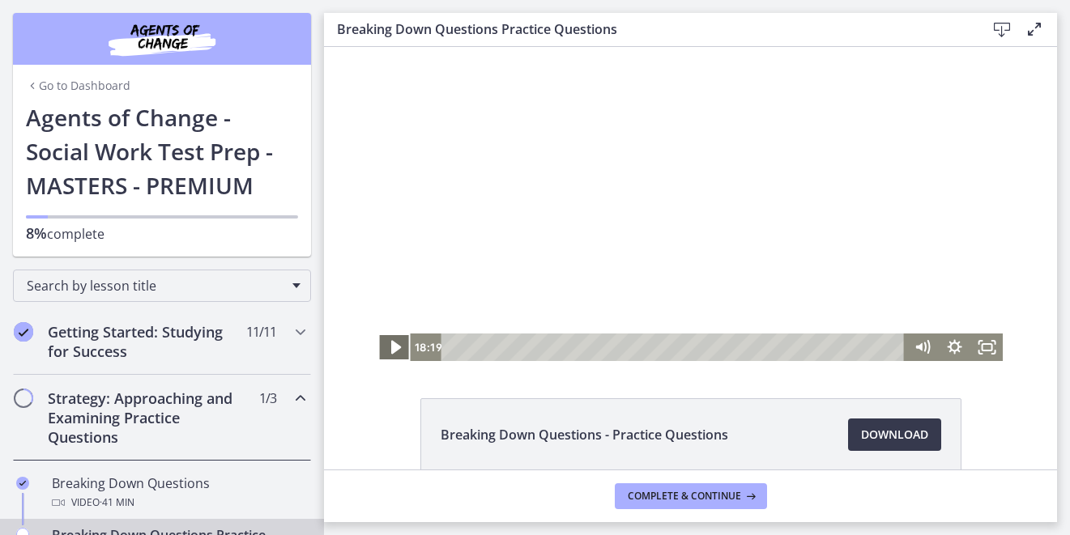
click at [398, 355] on icon "Play Video" at bounding box center [396, 347] width 39 height 33
click at [401, 347] on icon "Pause" at bounding box center [394, 348] width 32 height 28
click at [738, 347] on div "20:29" at bounding box center [675, 348] width 444 height 28
click at [393, 351] on icon "Play Video" at bounding box center [396, 348] width 10 height 14
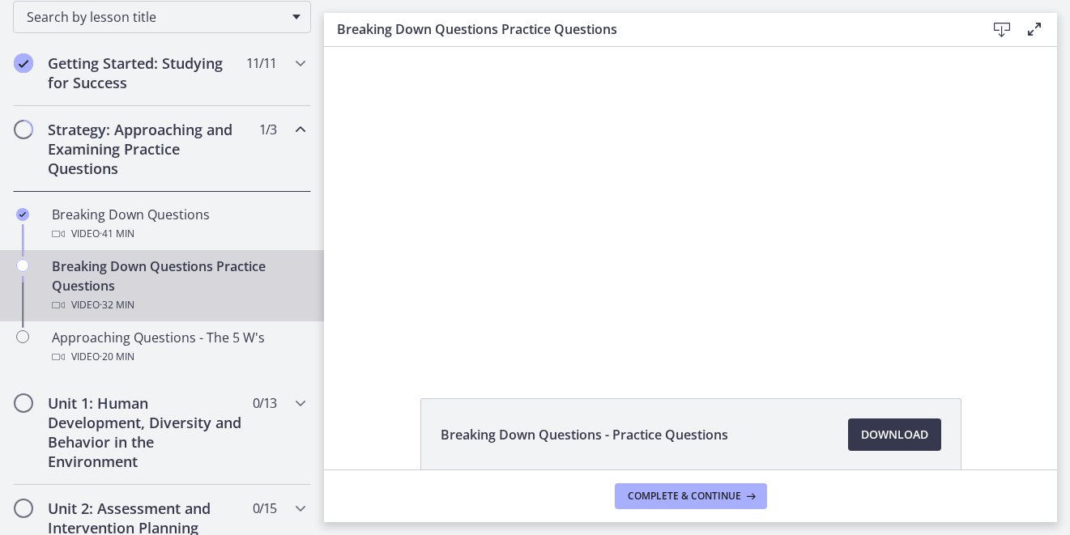
scroll to position [257, 0]
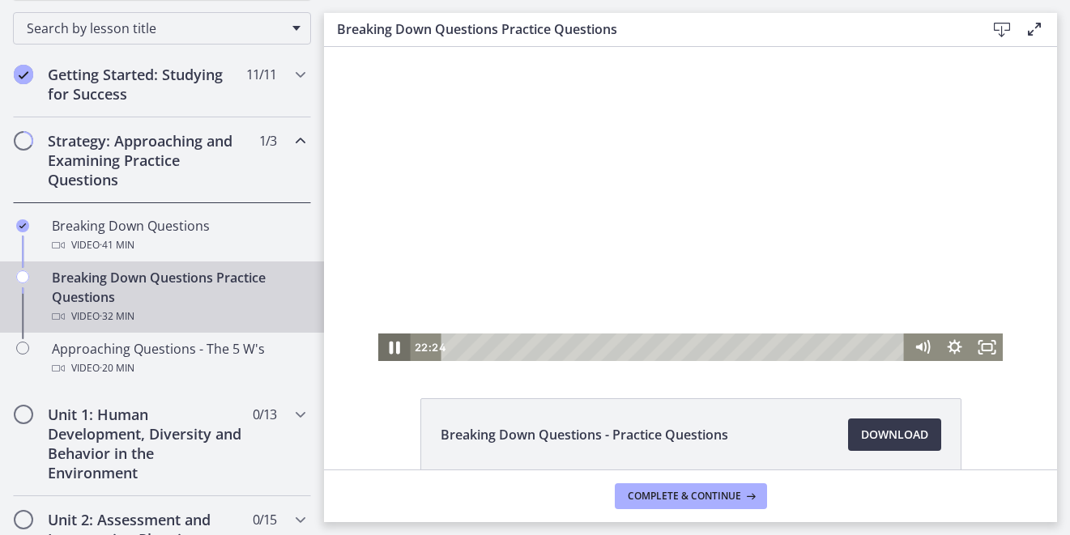
click at [395, 343] on icon "Pause" at bounding box center [394, 347] width 39 height 33
click at [395, 343] on icon "Play Video" at bounding box center [396, 347] width 39 height 33
click at [388, 345] on icon "Pause" at bounding box center [394, 347] width 39 height 33
click at [398, 354] on icon "Play Video" at bounding box center [396, 347] width 39 height 33
